Goal: Information Seeking & Learning: Learn about a topic

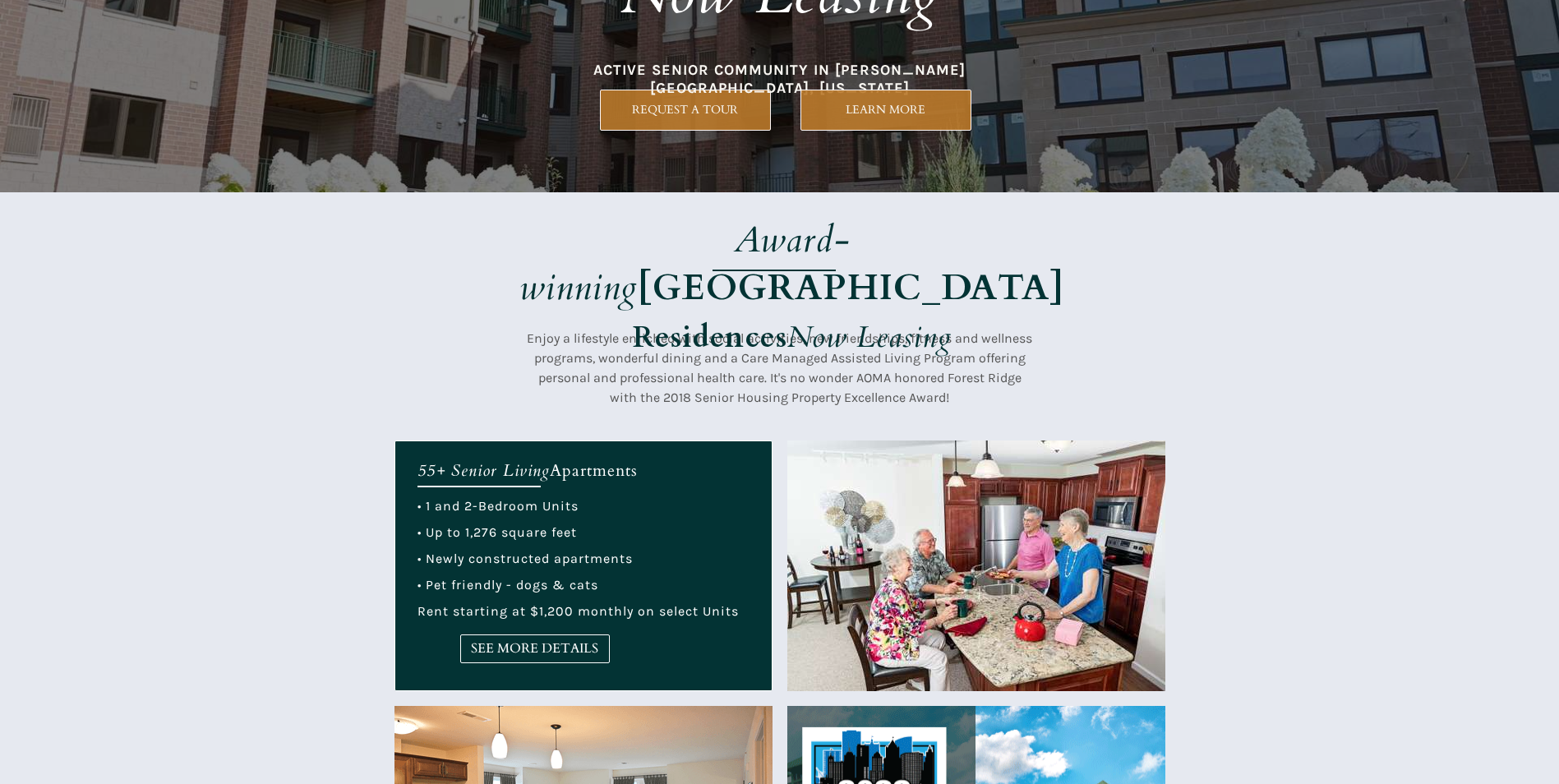
scroll to position [306, 0]
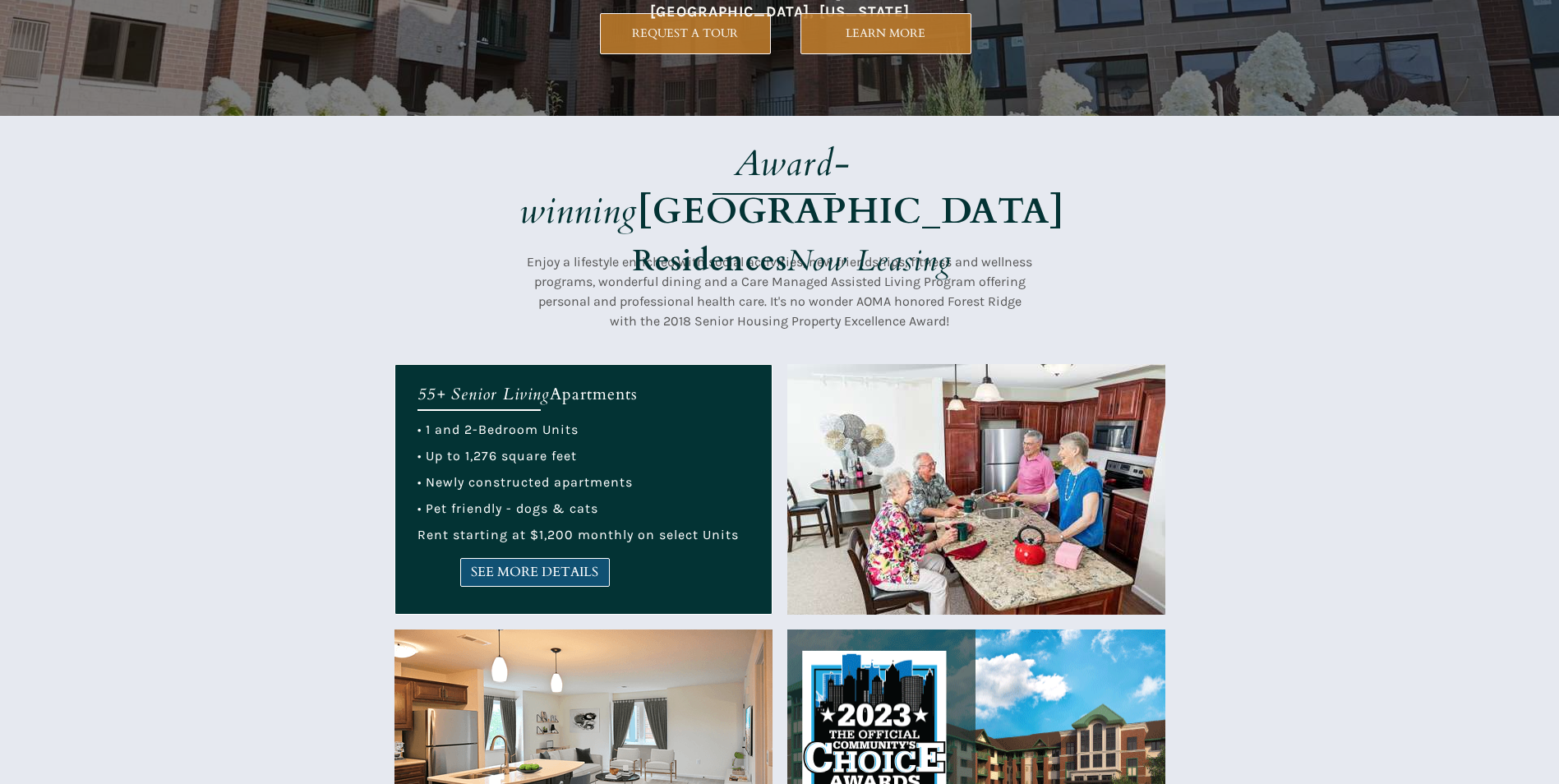
click at [545, 580] on span "SEE MORE DETAILS" at bounding box center [536, 572] width 148 height 16
